Goal: Transaction & Acquisition: Purchase product/service

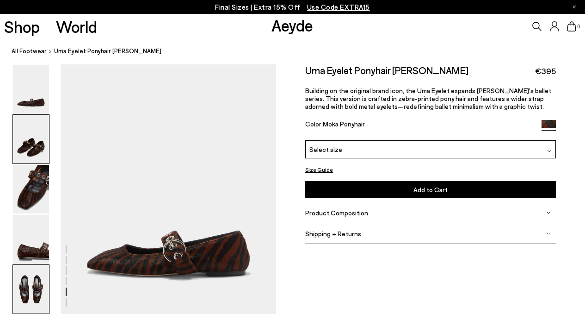
scroll to position [1116, 0]
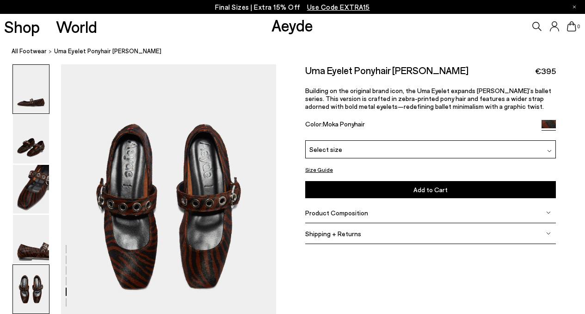
click at [33, 96] on img at bounding box center [31, 89] width 36 height 49
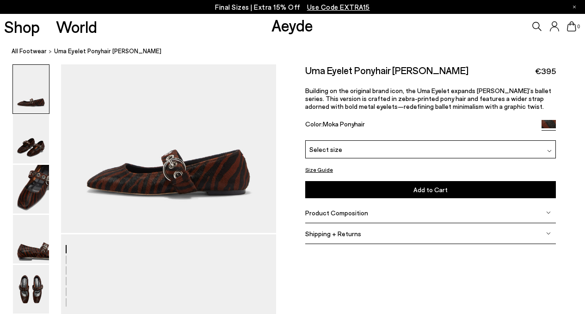
scroll to position [0, 0]
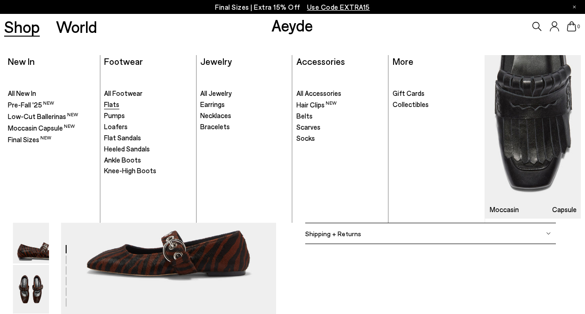
click at [110, 101] on span "Flats" at bounding box center [111, 104] width 15 height 8
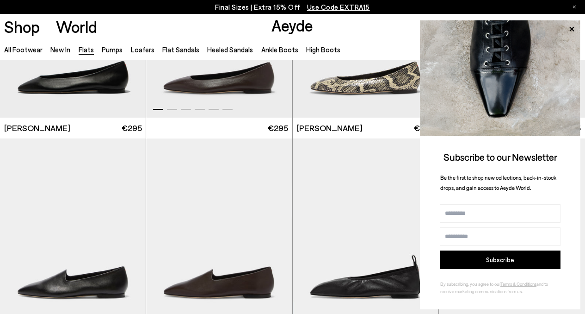
scroll to position [193, 0]
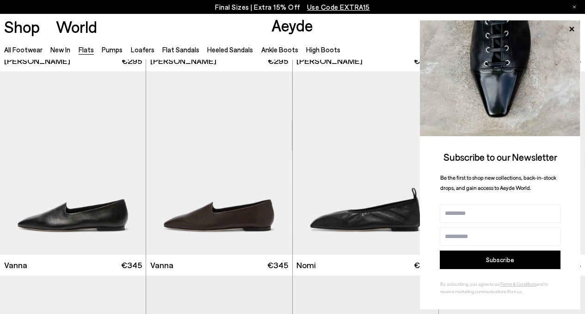
drag, startPoint x: 573, startPoint y: 27, endPoint x: 529, endPoint y: 111, distance: 94.6
click at [573, 27] on icon at bounding box center [572, 28] width 5 height 5
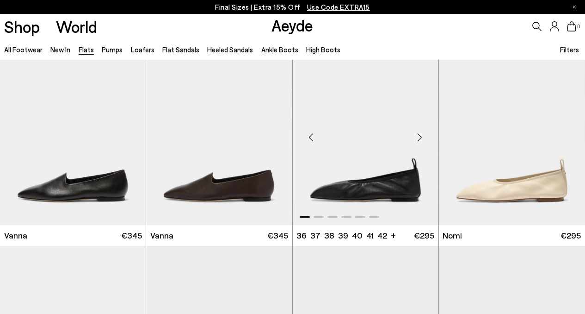
scroll to position [237, 0]
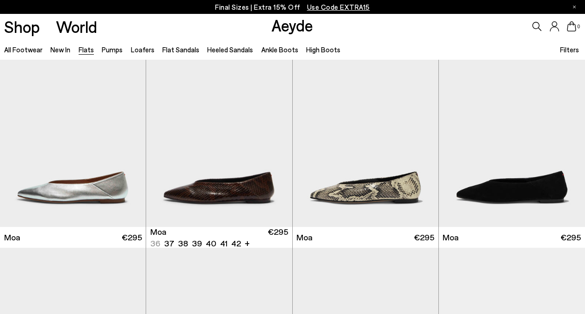
scroll to position [1252, 0]
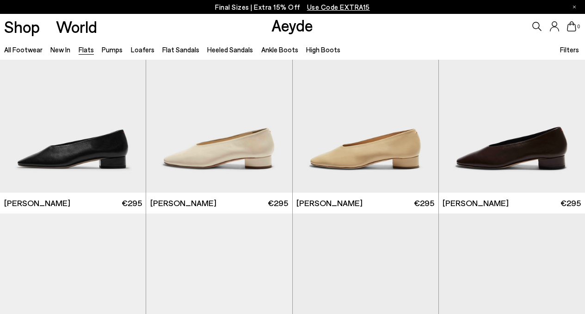
scroll to position [2362, 0]
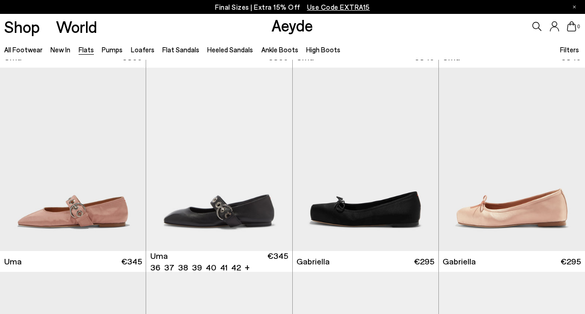
scroll to position [3263, 0]
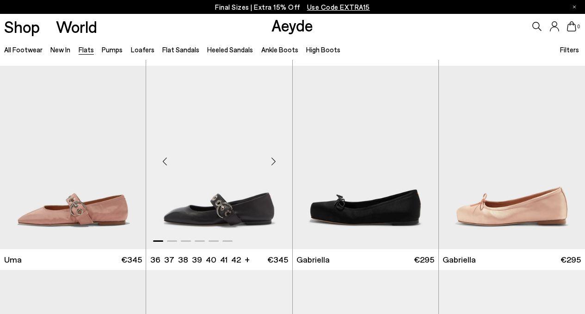
click at [224, 215] on img "1 / 6" at bounding box center [219, 158] width 146 height 184
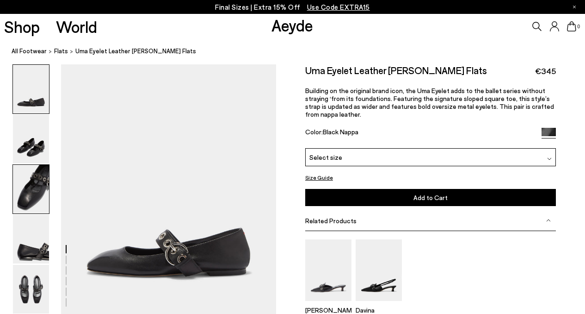
click at [37, 180] on img at bounding box center [31, 189] width 36 height 49
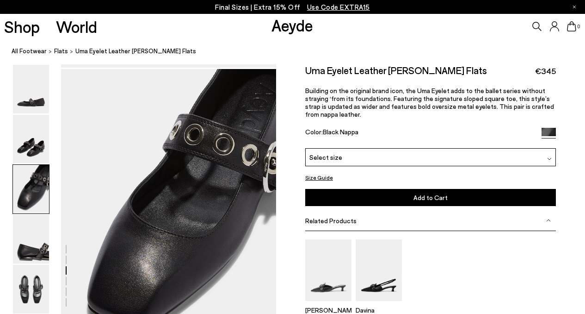
scroll to position [539, 0]
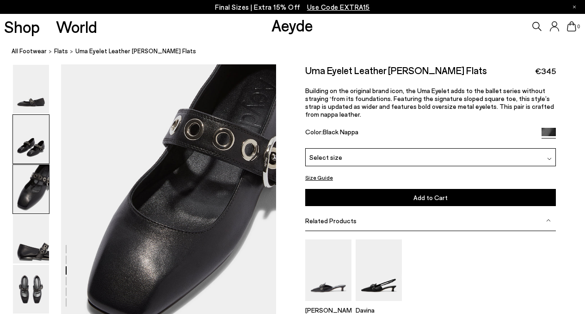
click at [34, 142] on img at bounding box center [31, 139] width 36 height 49
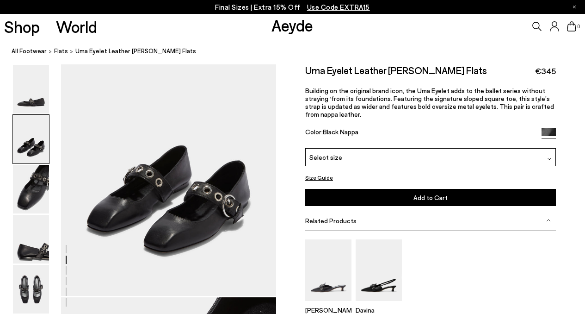
scroll to position [306, 0]
click at [28, 275] on img at bounding box center [31, 289] width 36 height 49
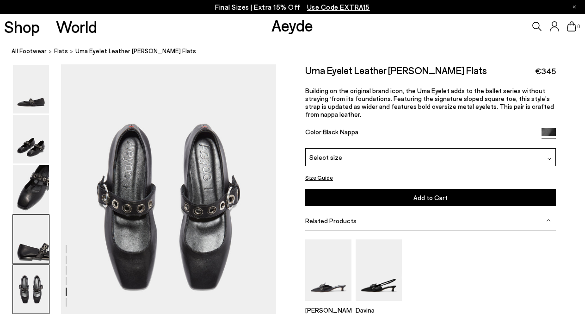
click at [37, 233] on img at bounding box center [31, 239] width 36 height 49
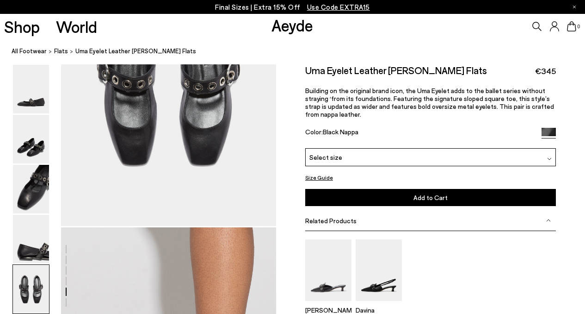
scroll to position [1360, 0]
